Goal: Task Accomplishment & Management: Complete application form

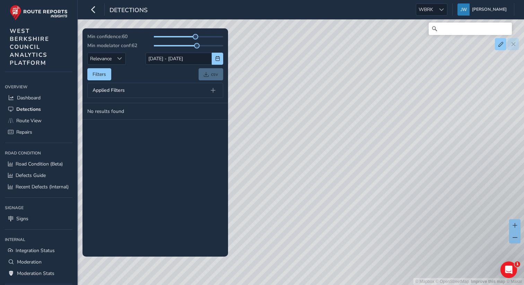
scroll to position [5, 0]
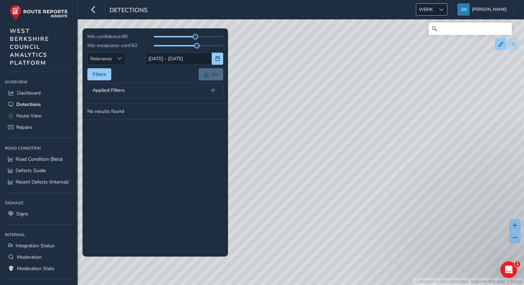
click at [436, 9] on span "WBRK" at bounding box center [425, 9] width 19 height 11
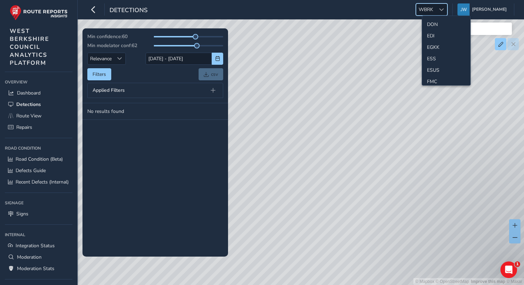
scroll to position [81, 0]
click at [433, 56] on li "ESS" at bounding box center [446, 57] width 48 height 11
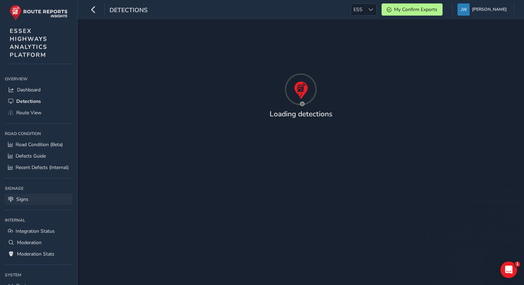
scroll to position [48, 0]
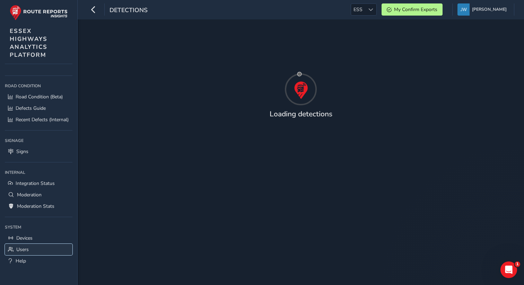
click at [19, 250] on span "Users" at bounding box center [22, 249] width 12 height 7
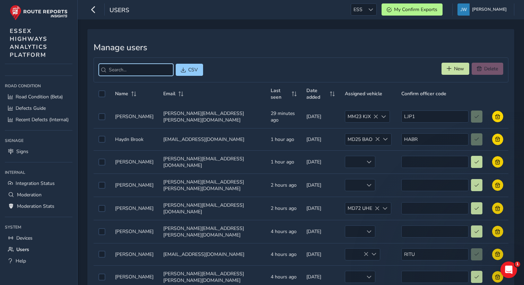
click at [129, 74] on input "search" at bounding box center [136, 70] width 75 height 12
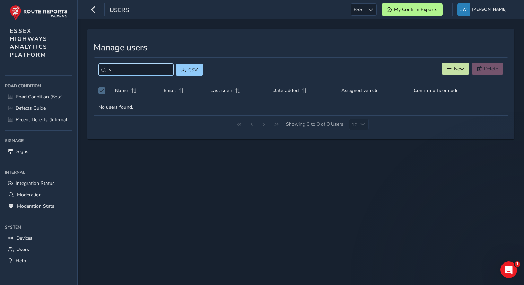
type input "v"
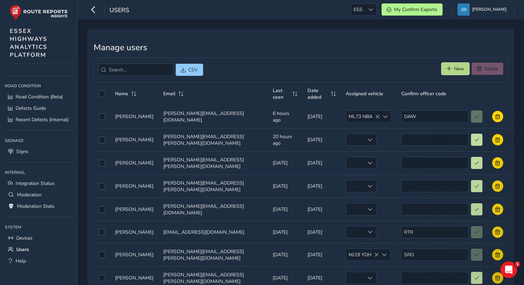
click at [455, 69] on span "New" at bounding box center [459, 68] width 10 height 7
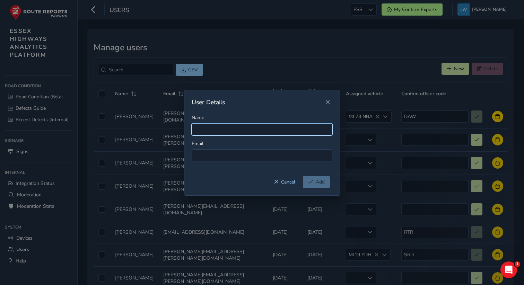
click at [227, 129] on input "Name" at bounding box center [262, 129] width 141 height 12
paste input "vincy.chung@essex.gov.uk"
type input "vincy.chung@essex.gov.uk"
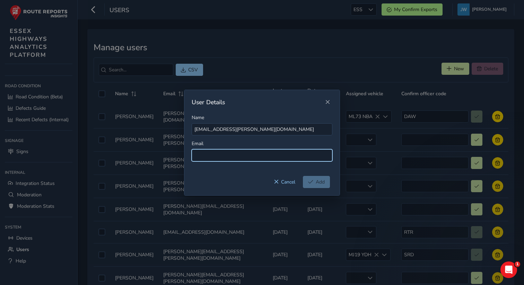
click at [215, 152] on input at bounding box center [262, 155] width 141 height 12
paste input "vincy.chung@essex.gov.uk"
type input "vincy.chung@essex.gov.uk"
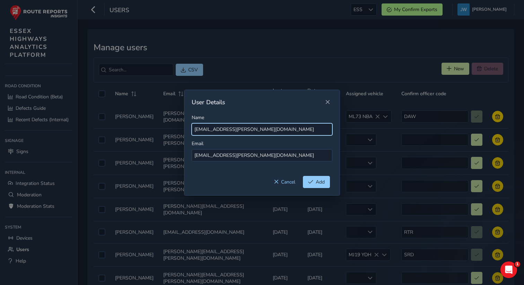
drag, startPoint x: 255, startPoint y: 131, endPoint x: 220, endPoint y: 131, distance: 35.7
click at [220, 131] on input "vincy.chung@essex.gov.uk" at bounding box center [262, 129] width 141 height 12
click at [210, 132] on input "vincy.chung" at bounding box center [262, 129] width 141 height 12
click at [209, 131] on input "vincy.chung" at bounding box center [262, 129] width 141 height 12
drag, startPoint x: 197, startPoint y: 130, endPoint x: 185, endPoint y: 130, distance: 12.1
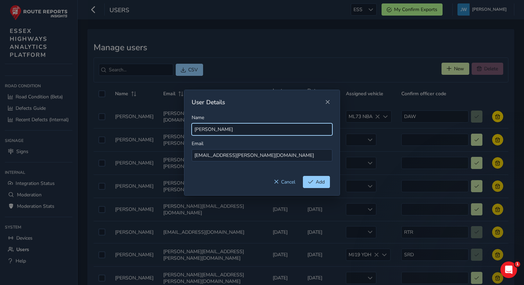
click at [185, 130] on div "Name vincy Chung Email vincy.chung@essex.gov.uk" at bounding box center [261, 145] width 155 height 62
type input "Vincy Chung"
click at [317, 184] on span "Add" at bounding box center [320, 182] width 9 height 7
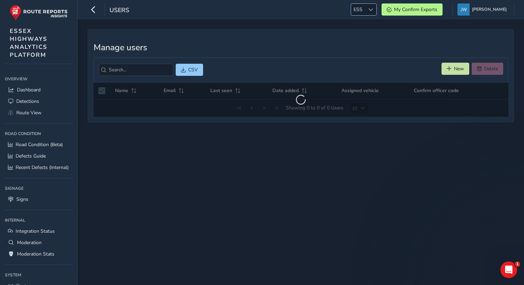
click at [376, 12] on div at bounding box center [370, 9] width 11 height 11
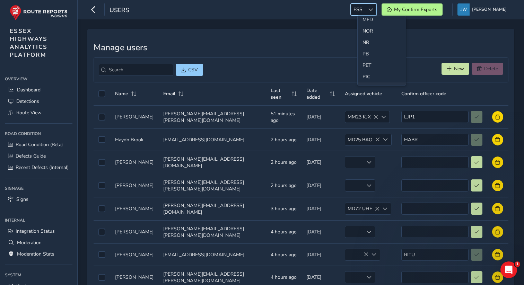
scroll to position [221, 0]
click at [367, 43] on li "NR" at bounding box center [382, 42] width 48 height 11
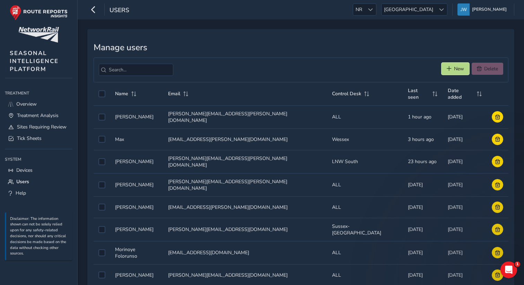
click at [450, 69] on span "New" at bounding box center [449, 68] width 5 height 5
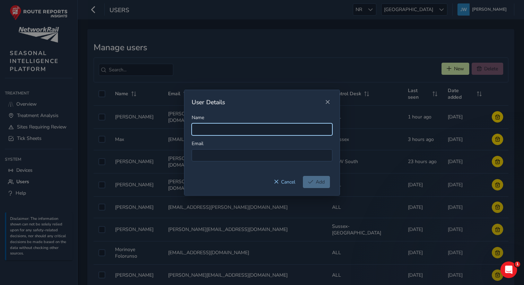
click at [222, 131] on input "Name" at bounding box center [262, 129] width 141 height 12
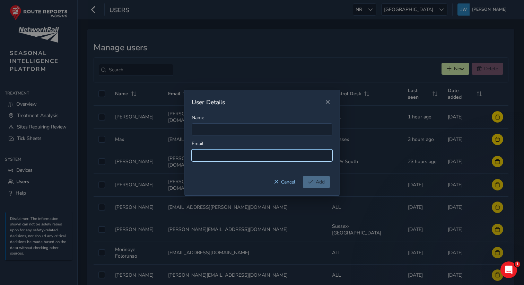
click at [207, 155] on input at bounding box center [262, 155] width 141 height 12
paste input "weather@networkrail.co.uk"
type input "weather@networkrail.co.uk"
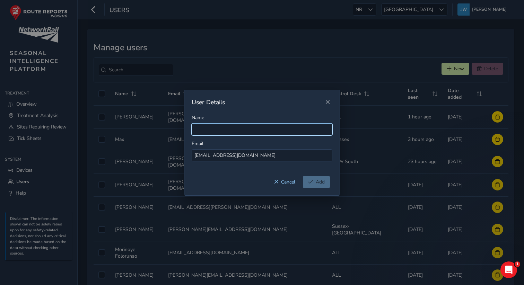
click at [212, 131] on input "Name" at bounding box center [262, 129] width 141 height 12
type input "Weather"
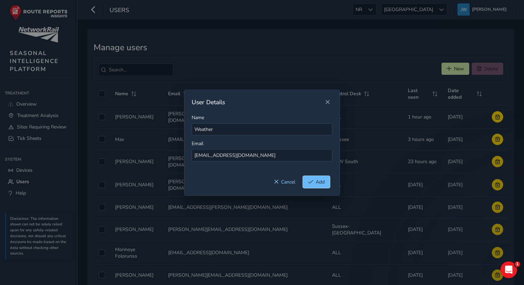
click at [321, 182] on span "Add" at bounding box center [320, 182] width 9 height 7
